Goal: Find specific page/section: Find specific page/section

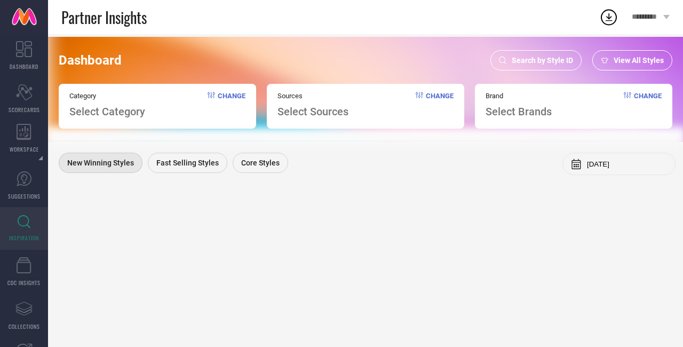
click at [529, 63] on span "Search by Style ID" at bounding box center [541, 60] width 61 height 9
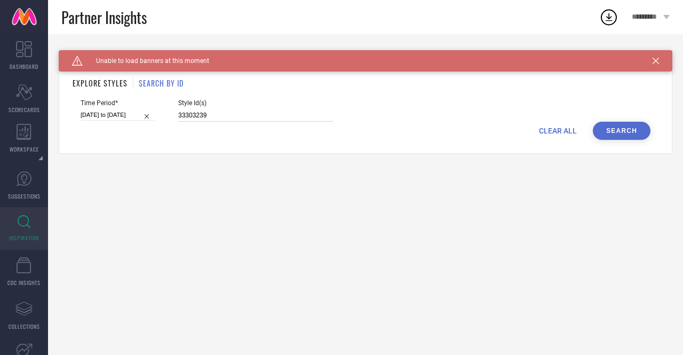
click at [212, 117] on input "33303239" at bounding box center [255, 115] width 155 height 12
type input "3"
paste input "31039511 25721052 25740188 23967656 28886720 25740164 25740228 25721126 2572105…"
type input "31039511 25721052 25740188 23967656 28886720 25740164 25740228 25721126 2572105…"
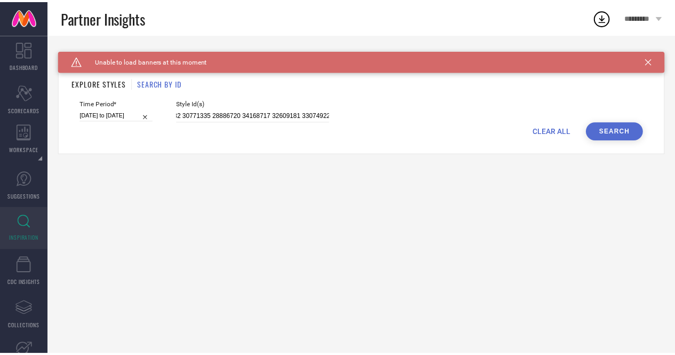
scroll to position [0, 0]
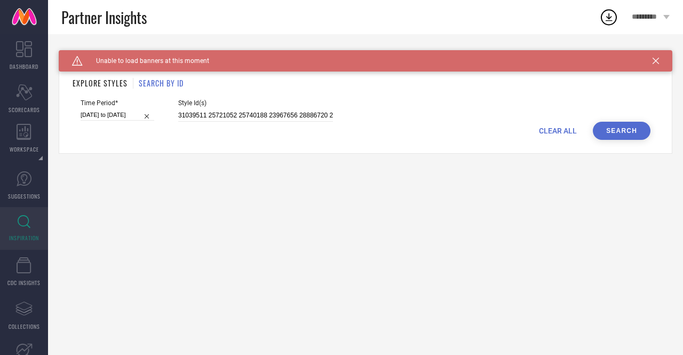
click at [618, 138] on button "Search" at bounding box center [621, 131] width 58 height 18
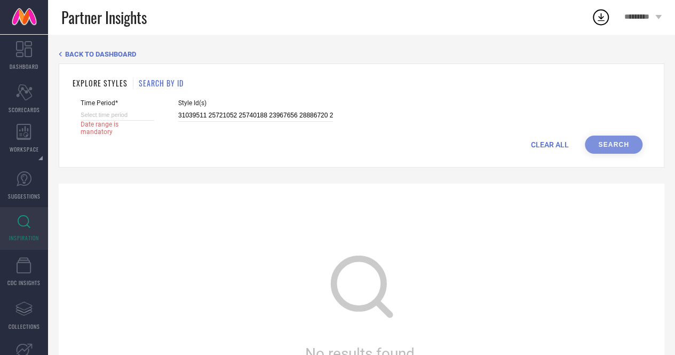
click at [134, 116] on input at bounding box center [118, 114] width 74 height 11
select select "9"
select select "2025"
select select "10"
select select "2025"
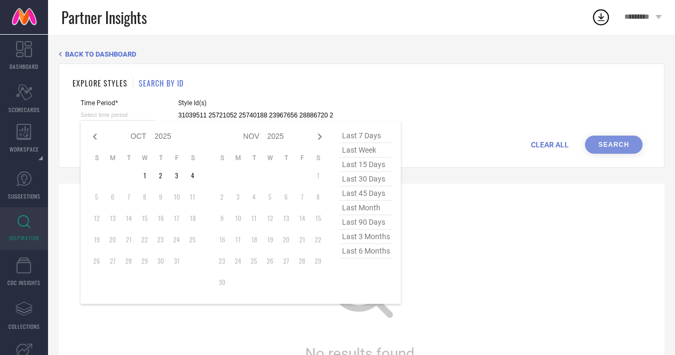
click at [372, 255] on span "last 6 months" at bounding box center [365, 251] width 53 height 14
type input "[DATE] to [DATE]"
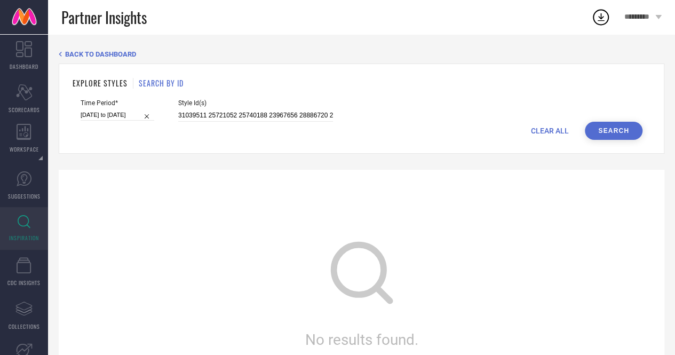
click at [635, 134] on button "Search" at bounding box center [613, 131] width 58 height 18
